Goal: Task Accomplishment & Management: Use online tool/utility

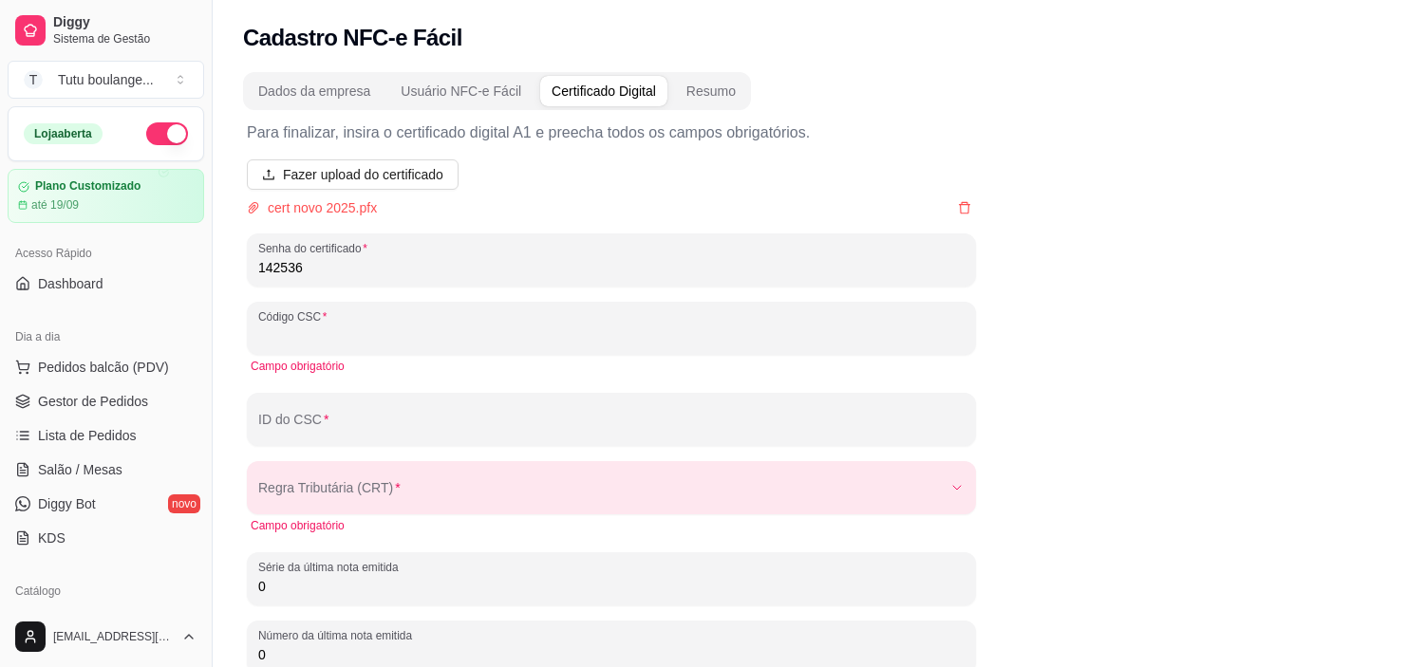
click at [460, 334] on input "Código CSC" at bounding box center [611, 336] width 706 height 19
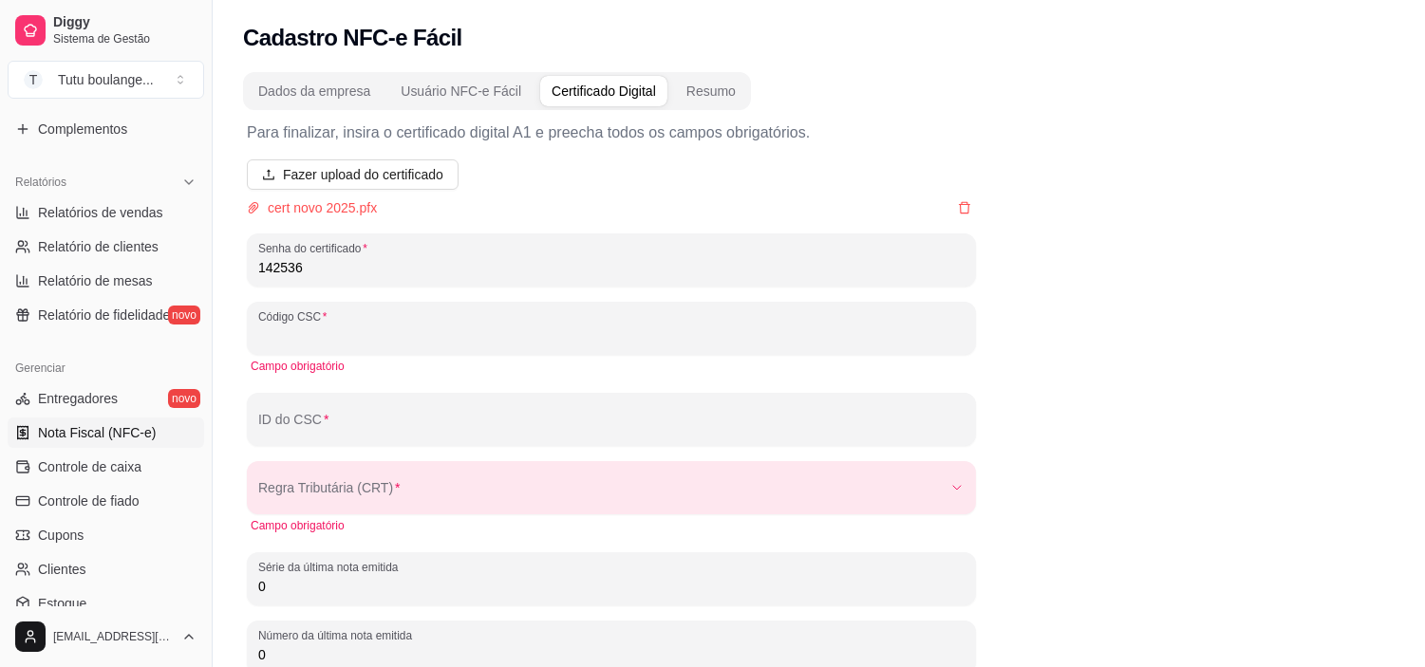
click at [384, 338] on input "Código CSC" at bounding box center [611, 336] width 706 height 19
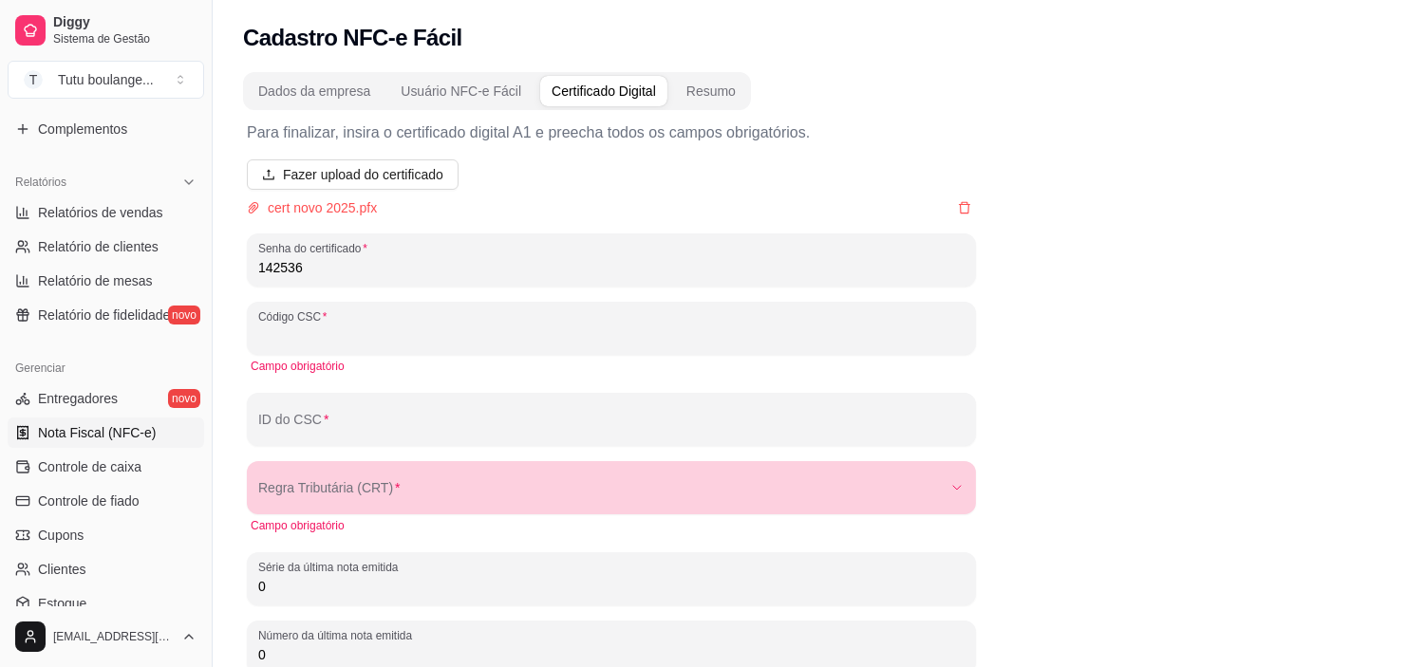
click at [420, 471] on div "button" at bounding box center [600, 488] width 684 height 38
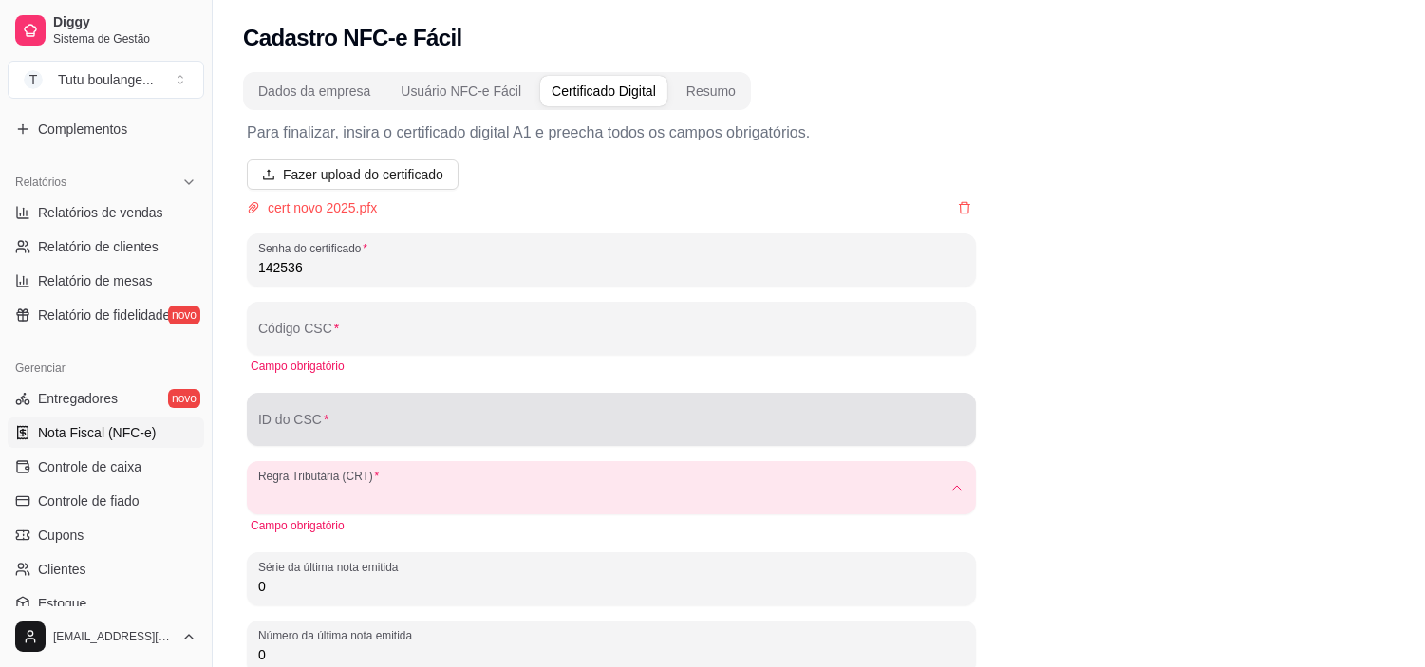
click at [421, 420] on input "ID do CSC" at bounding box center [611, 427] width 706 height 19
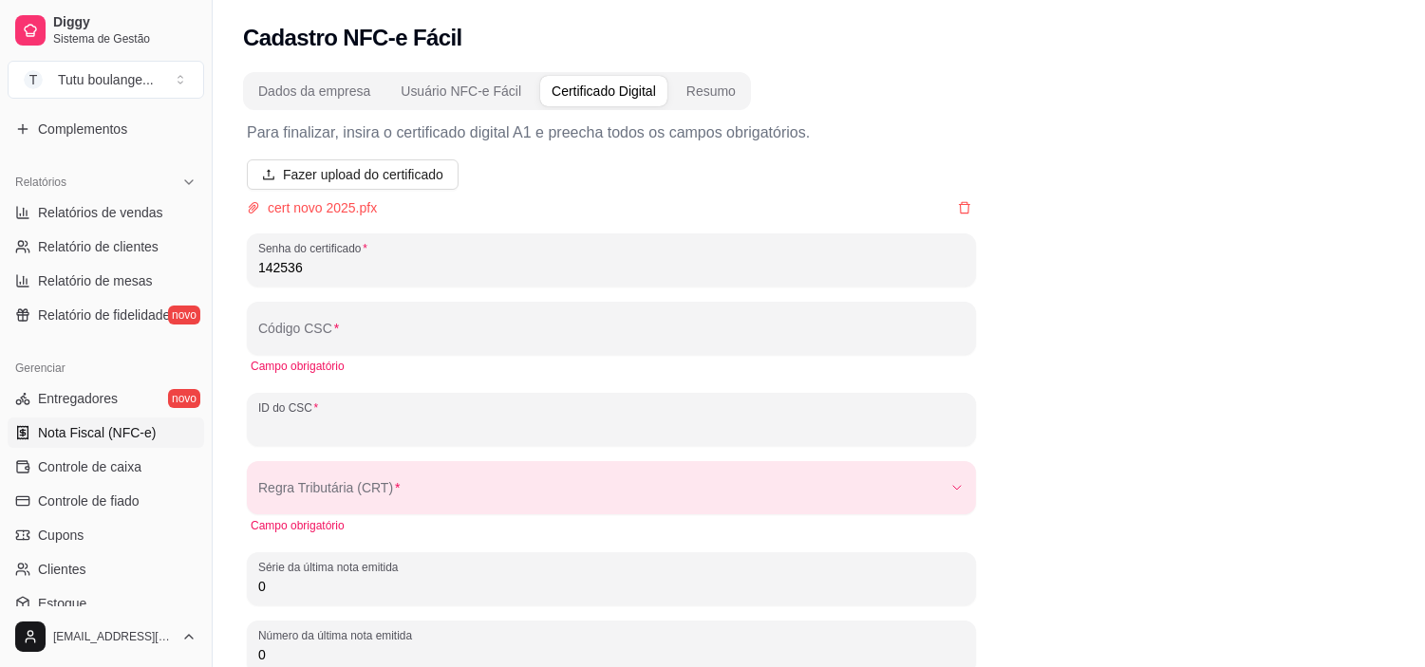
click at [421, 420] on input "ID do CSC" at bounding box center [611, 427] width 706 height 19
click at [401, 344] on input "Código CSC" at bounding box center [611, 336] width 706 height 19
click at [393, 339] on input "Código CSC" at bounding box center [611, 336] width 706 height 19
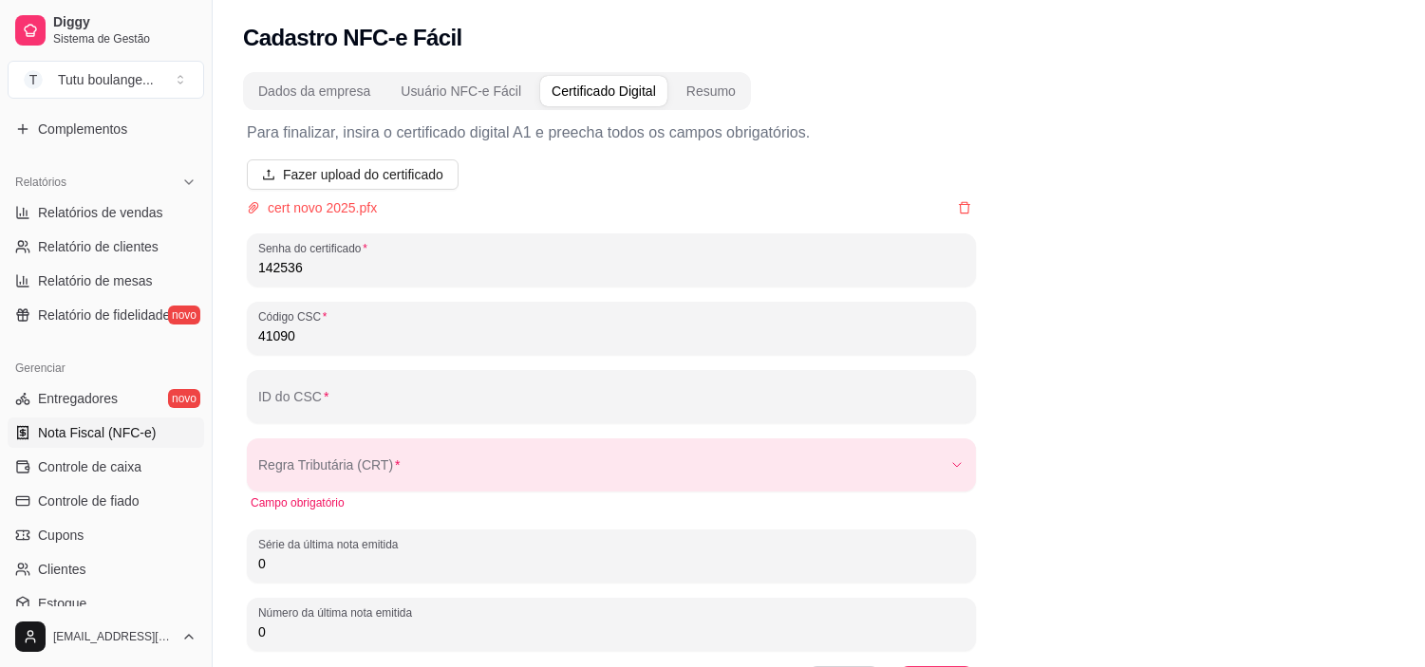
type input "41090"
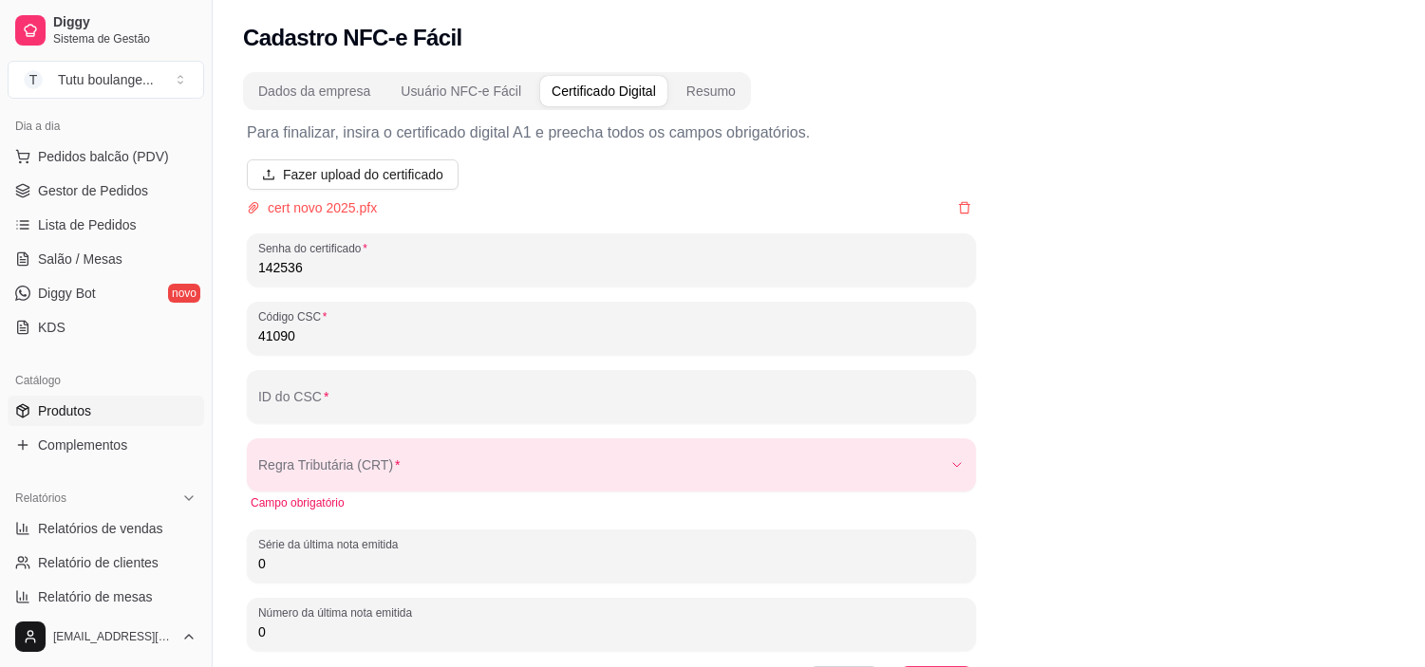
scroll to position [0, 0]
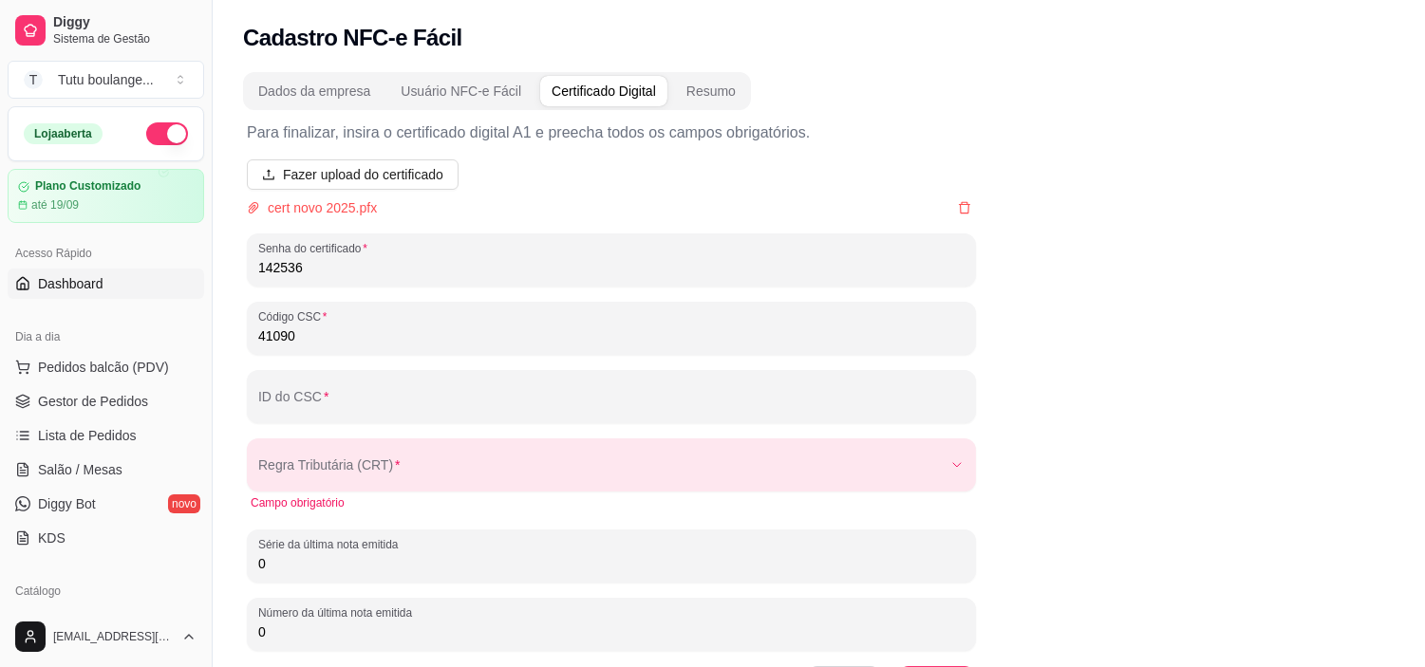
click at [59, 279] on span "Dashboard" at bounding box center [71, 283] width 66 height 19
